Goal: Task Accomplishment & Management: Use online tool/utility

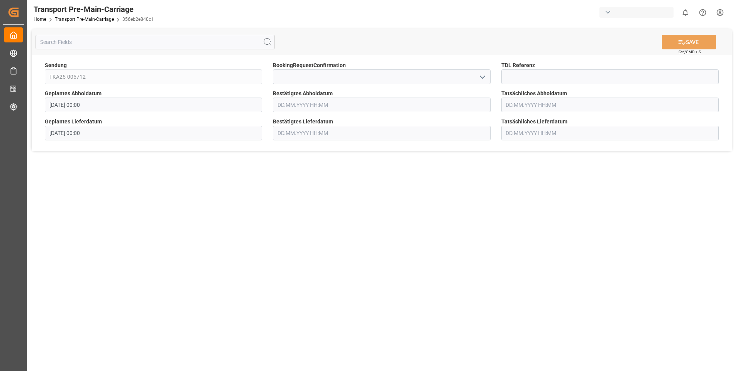
click at [296, 106] on input "text" at bounding box center [381, 105] width 217 height 15
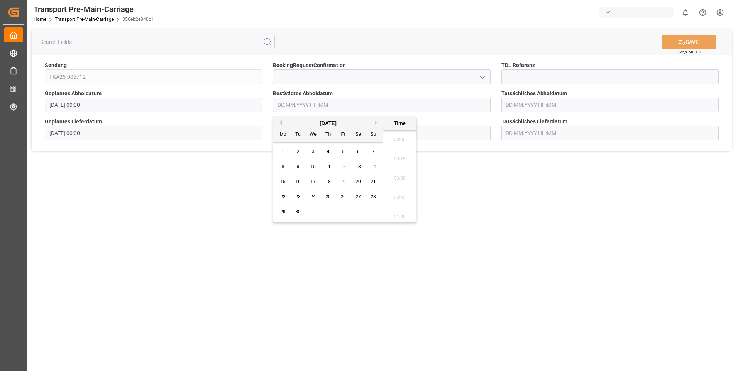
scroll to position [678, 0]
click at [284, 167] on span "8" at bounding box center [283, 166] width 3 height 5
type input "[DATE] 00:00"
click at [678, 42] on icon at bounding box center [682, 42] width 8 height 8
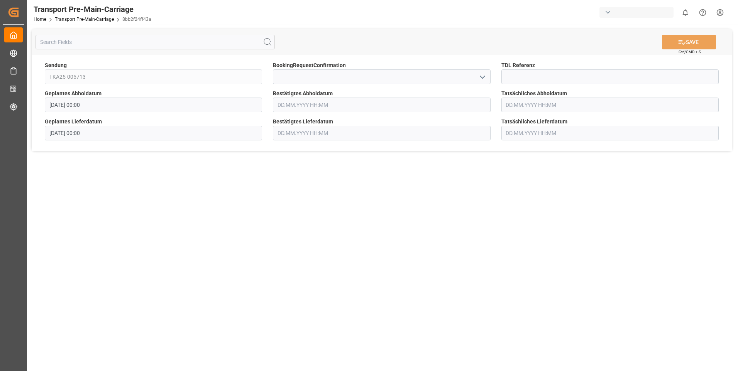
click at [290, 108] on input "text" at bounding box center [381, 105] width 217 height 15
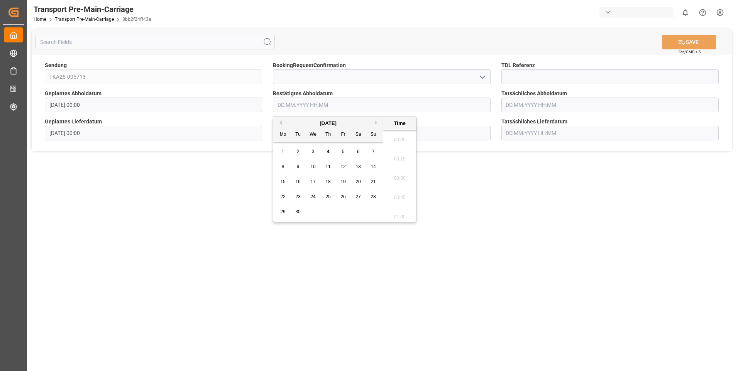
scroll to position [717, 0]
click at [284, 169] on div "8" at bounding box center [283, 166] width 10 height 9
type input "[DATE] 00:00"
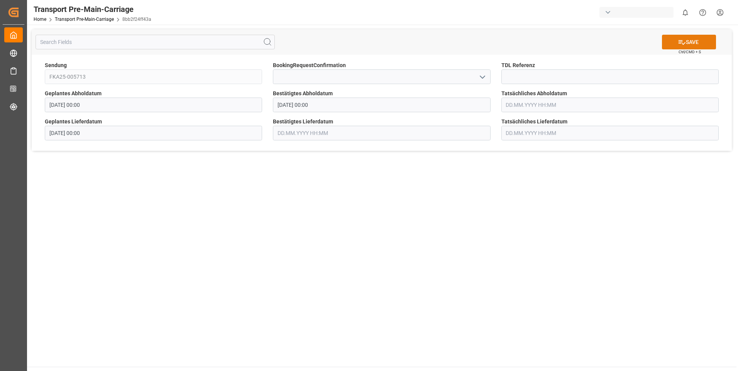
click at [686, 39] on button "SAVE" at bounding box center [689, 42] width 54 height 15
click at [296, 103] on input "text" at bounding box center [381, 105] width 217 height 15
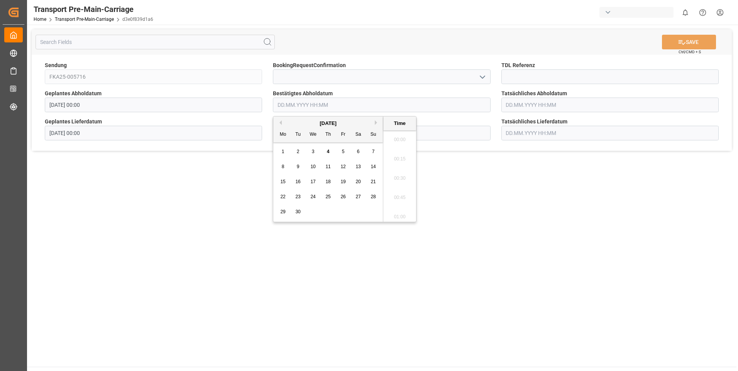
scroll to position [736, 0]
click at [280, 165] on div "8" at bounding box center [283, 166] width 10 height 9
type input "[DATE] 00:00"
click at [676, 35] on button "SAVE" at bounding box center [689, 42] width 54 height 15
